Goal: Information Seeking & Learning: Learn about a topic

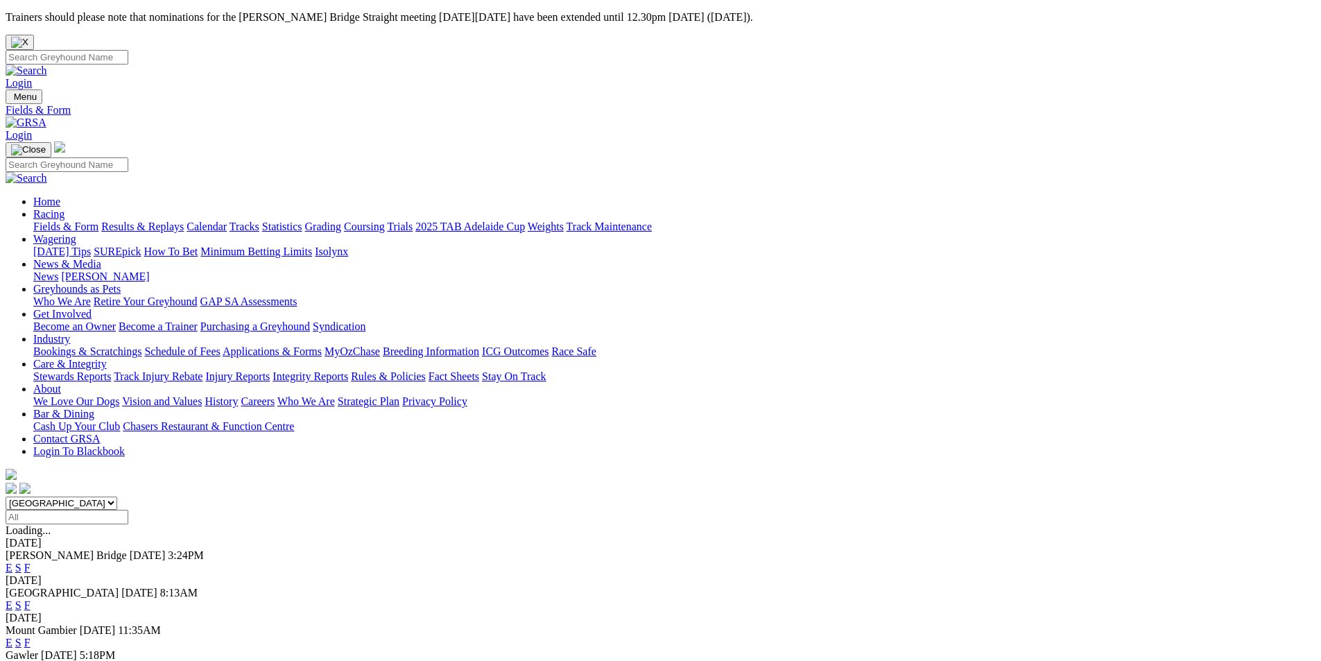
scroll to position [139, 0]
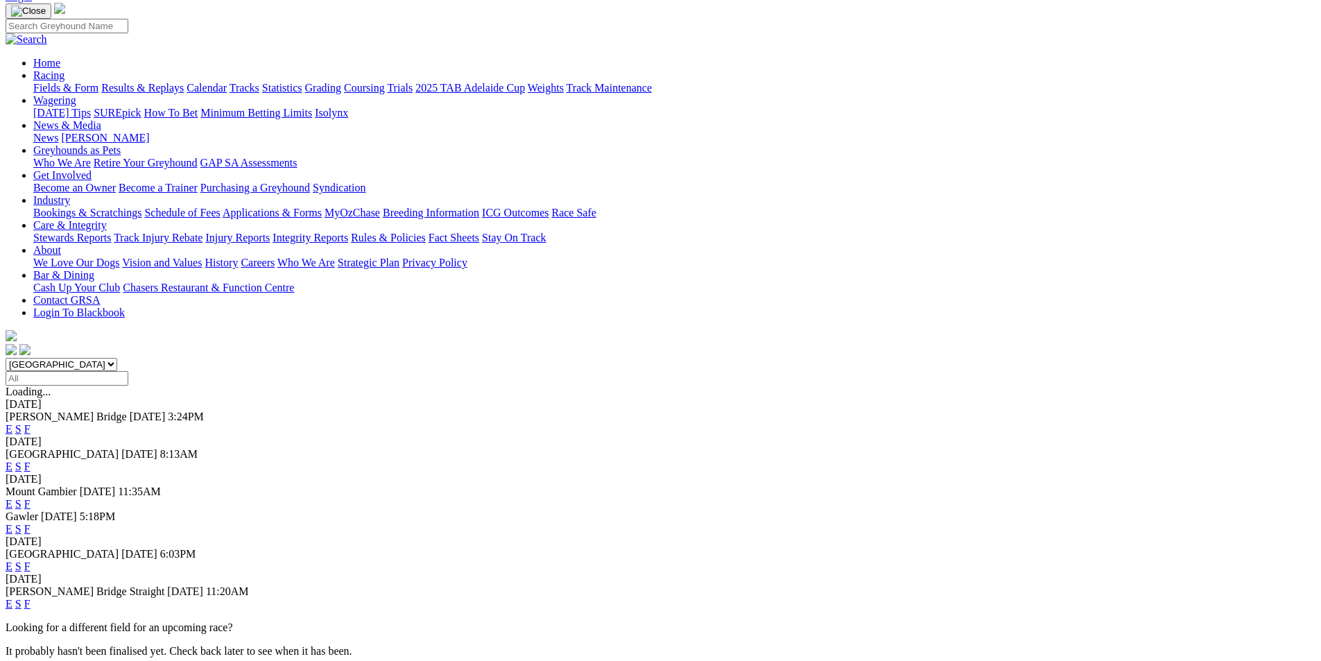
click at [31, 560] on link "F" at bounding box center [27, 566] width 6 height 12
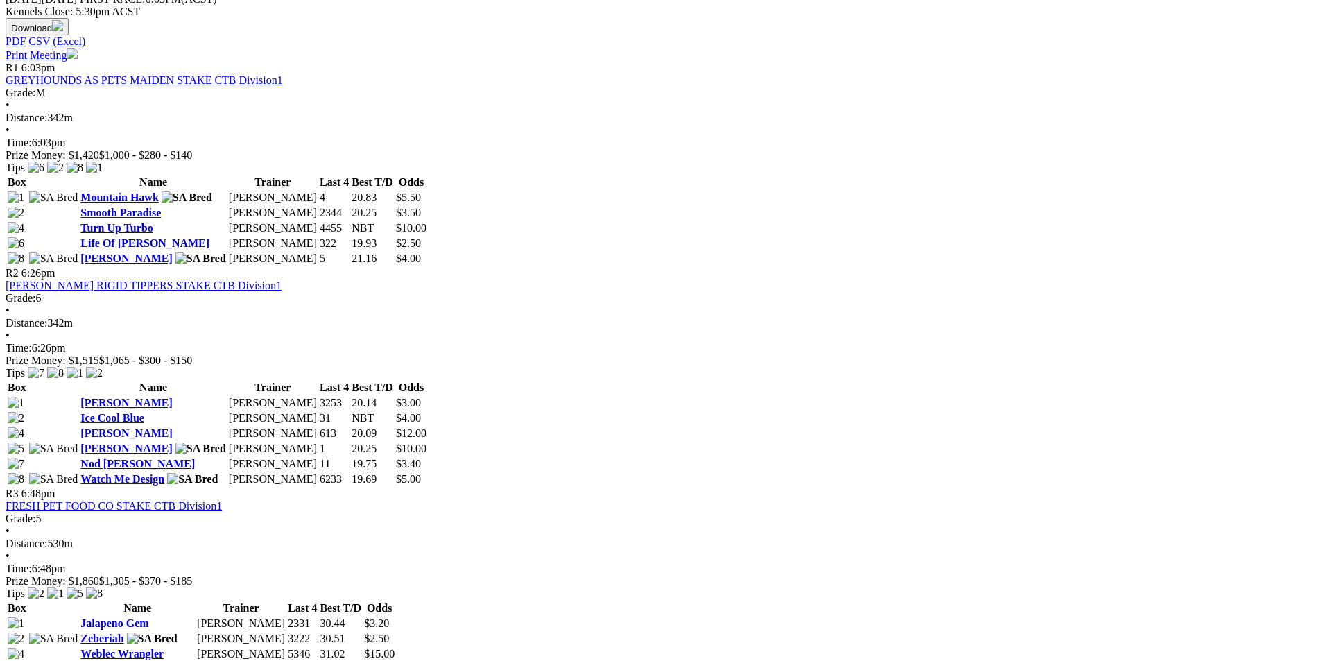
scroll to position [624, 0]
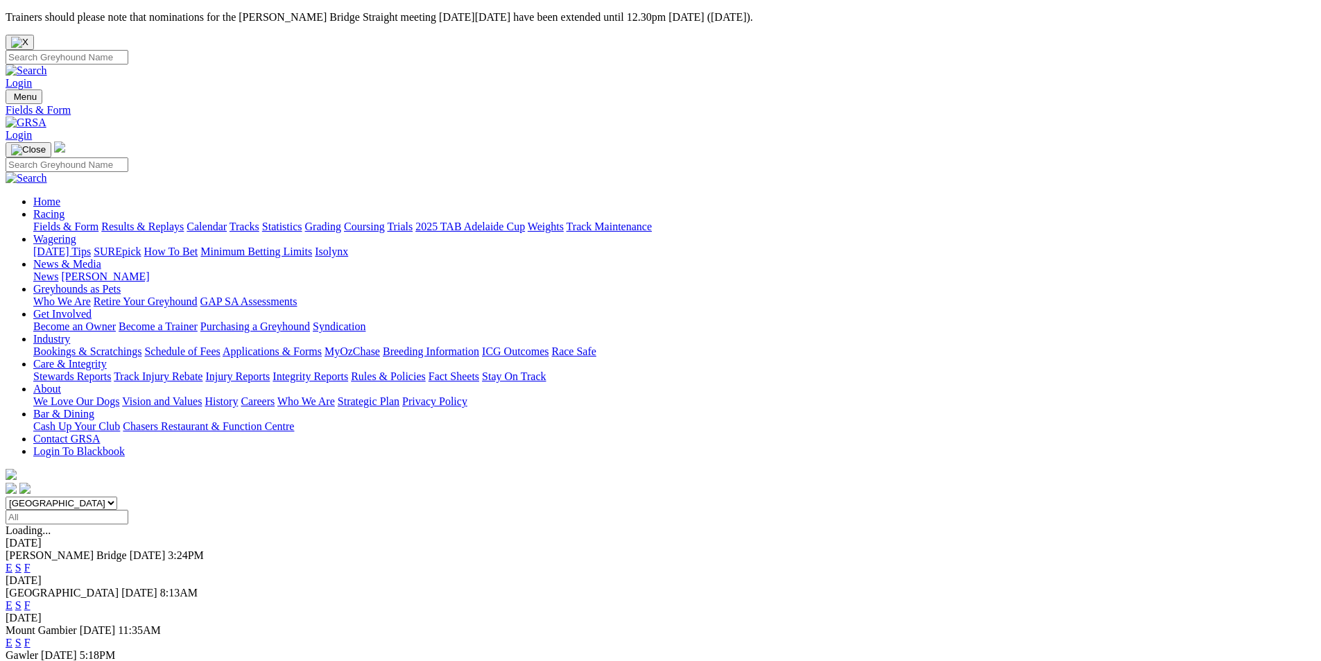
click at [31, 562] on link "F" at bounding box center [27, 568] width 6 height 12
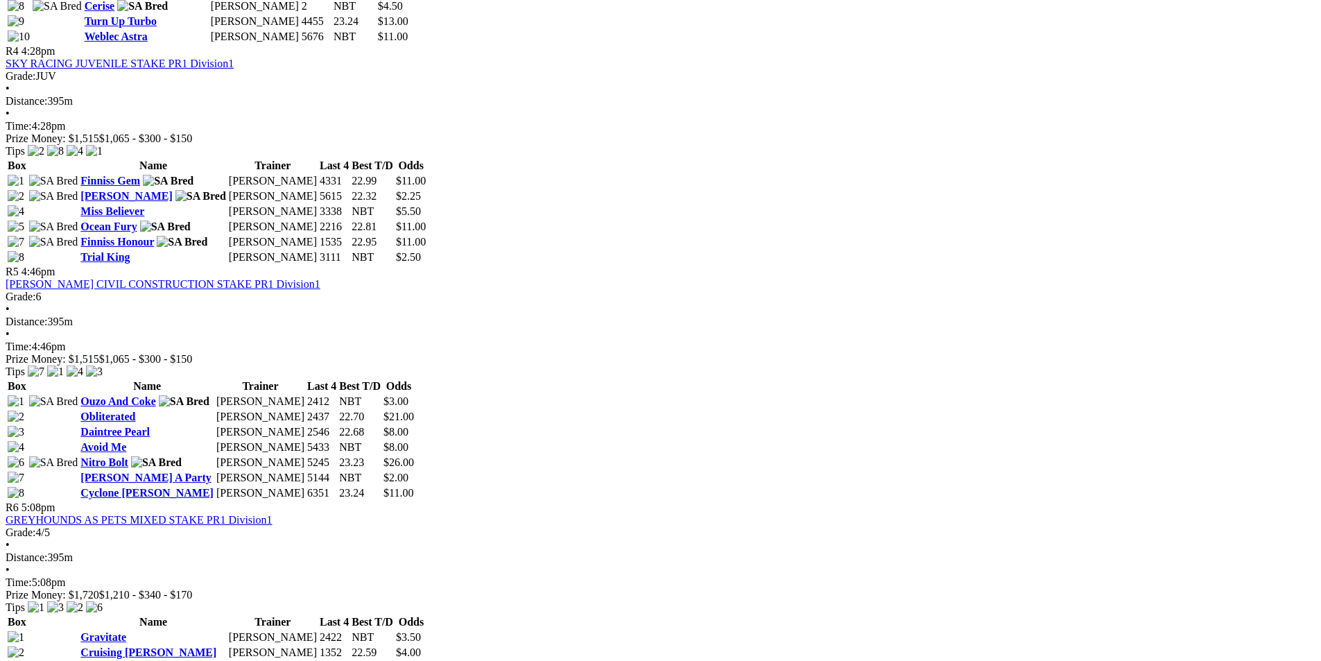
scroll to position [1318, 0]
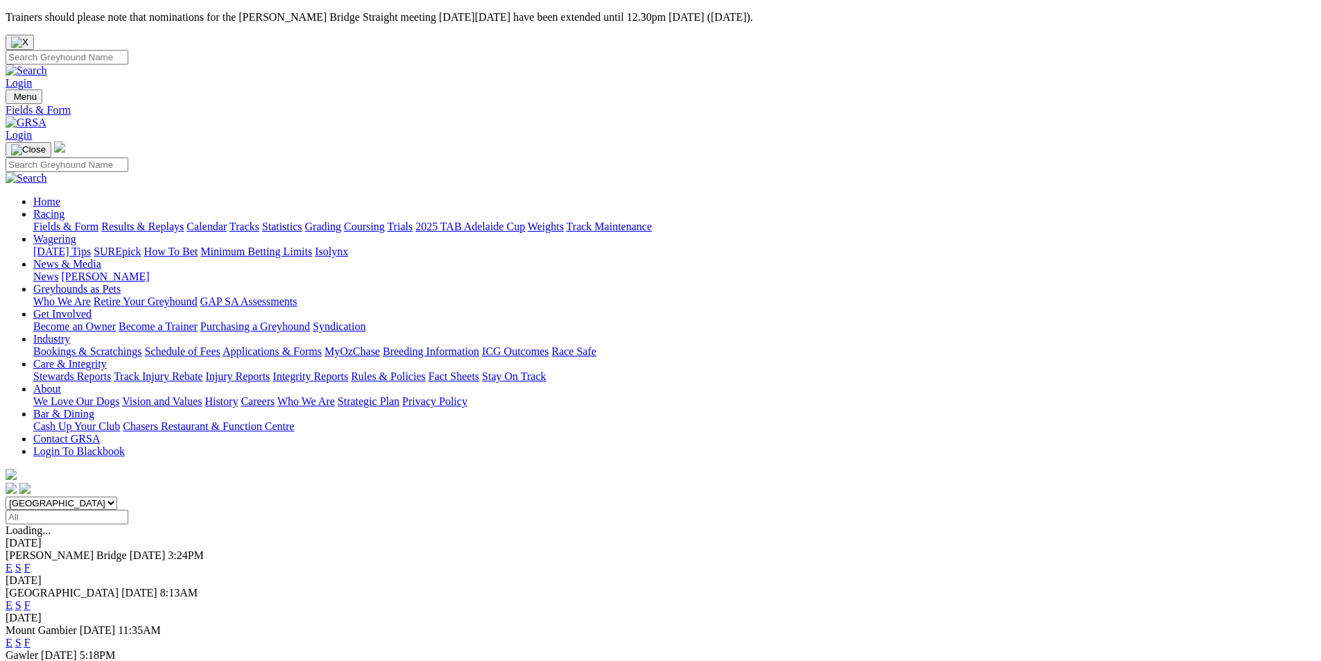
click at [22, 562] on link "S" at bounding box center [18, 568] width 6 height 12
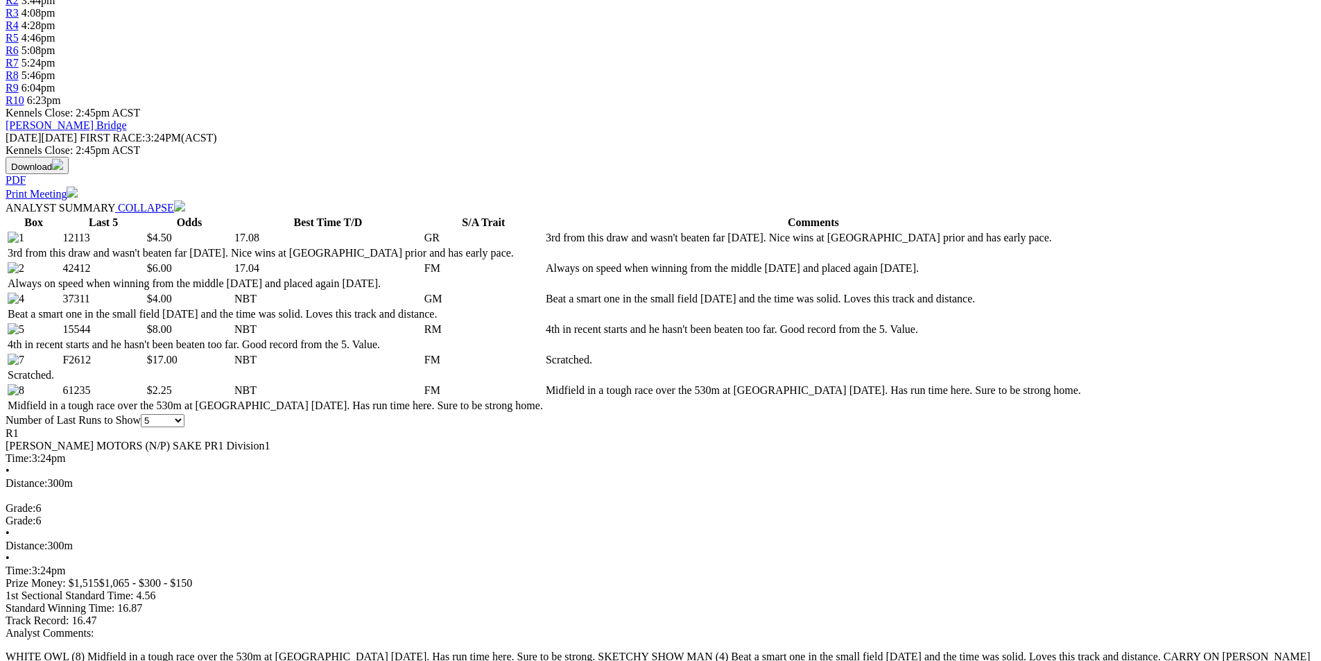
scroll to position [347, 0]
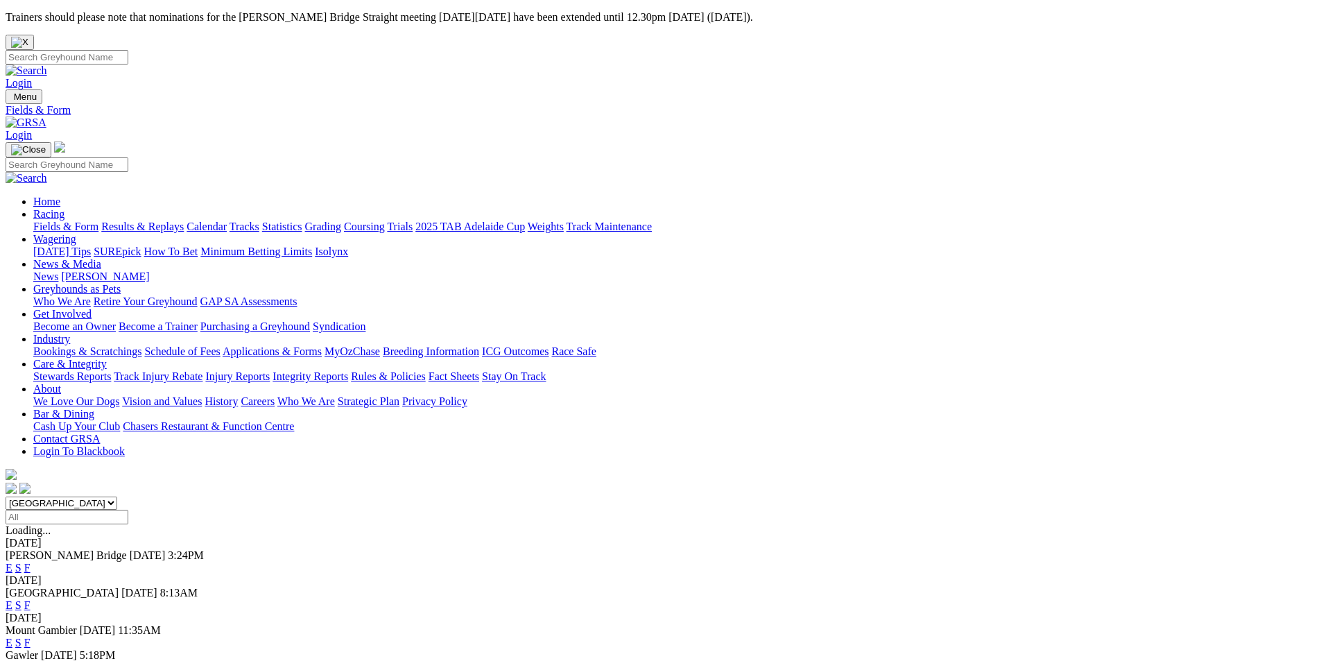
click at [12, 562] on link "E" at bounding box center [9, 568] width 7 height 12
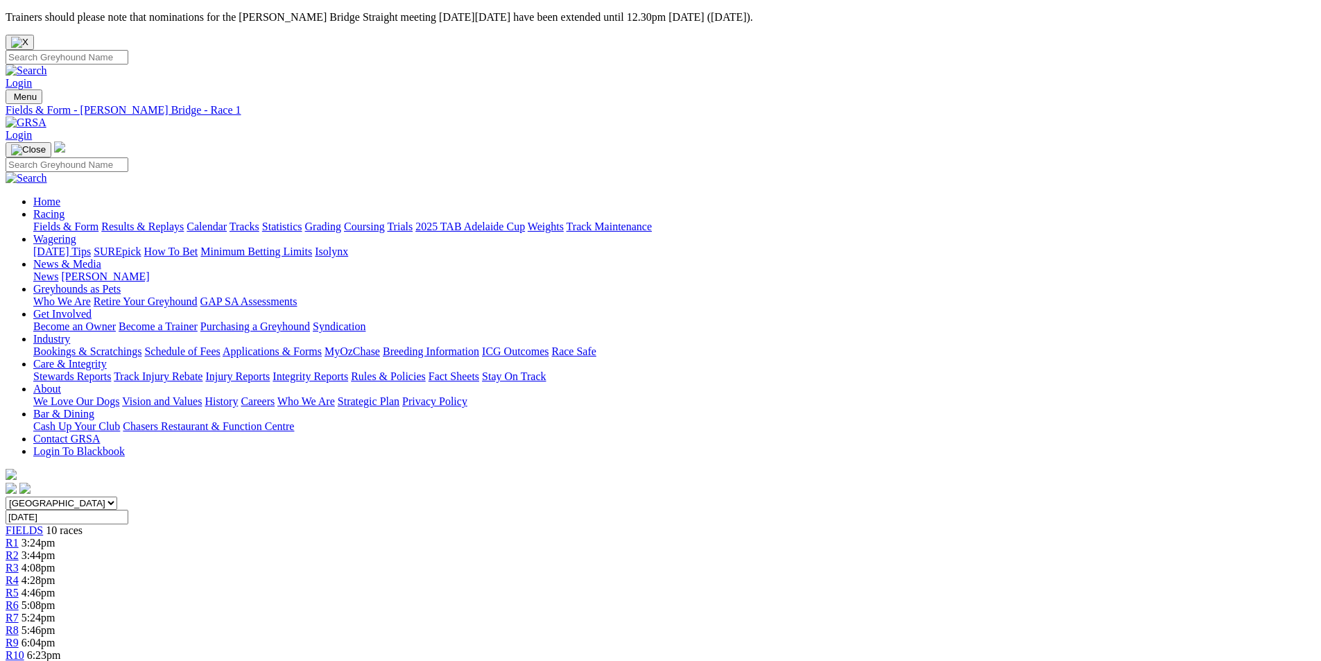
click at [19, 624] on span "R8" at bounding box center [12, 630] width 13 height 12
